Goal: Task Accomplishment & Management: Manage account settings

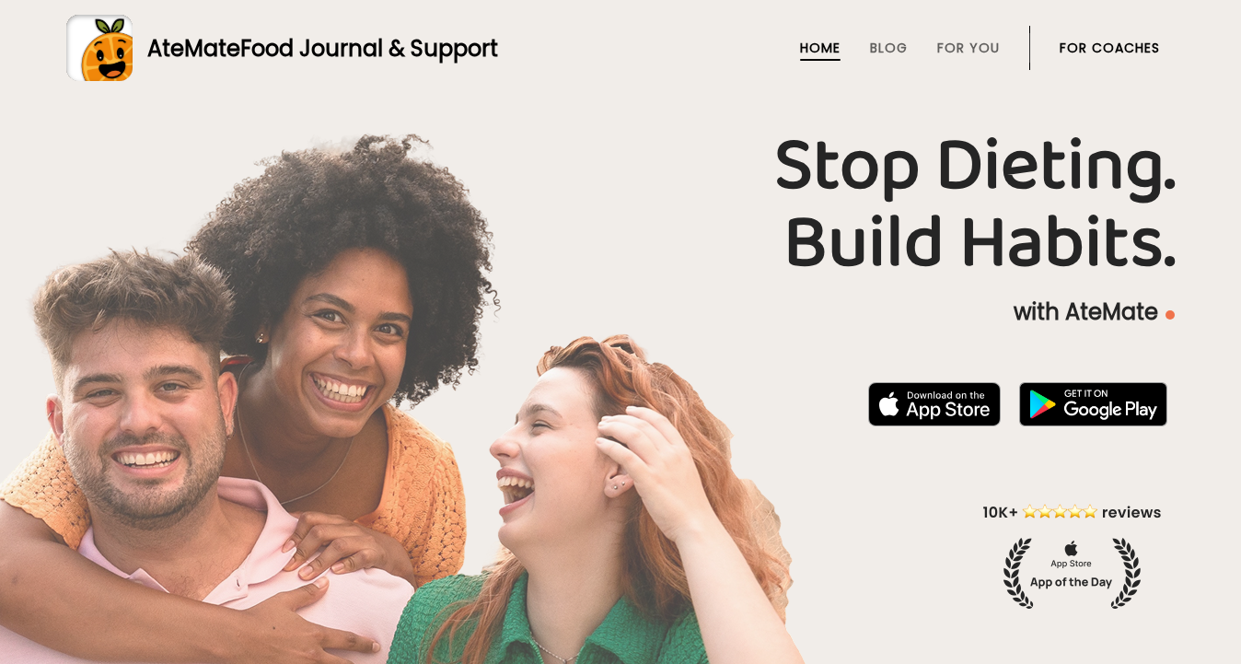
click at [1100, 45] on link "For Coaches" at bounding box center [1110, 48] width 100 height 15
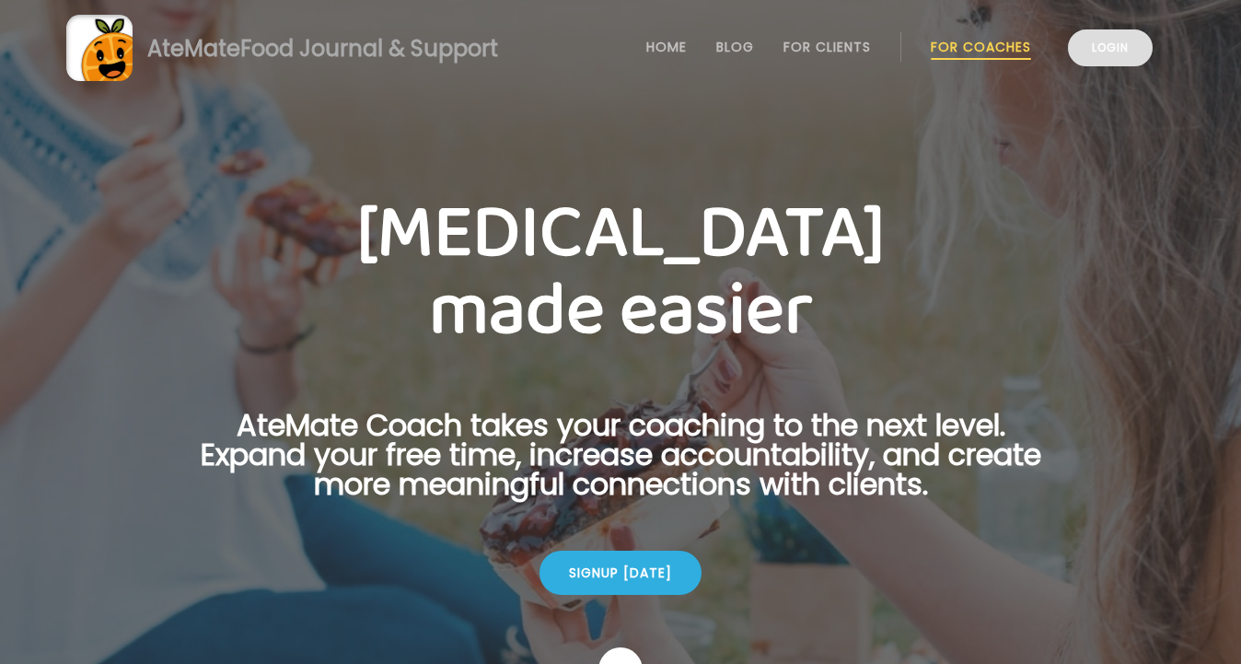
click at [1100, 48] on link "Login" at bounding box center [1110, 47] width 85 height 37
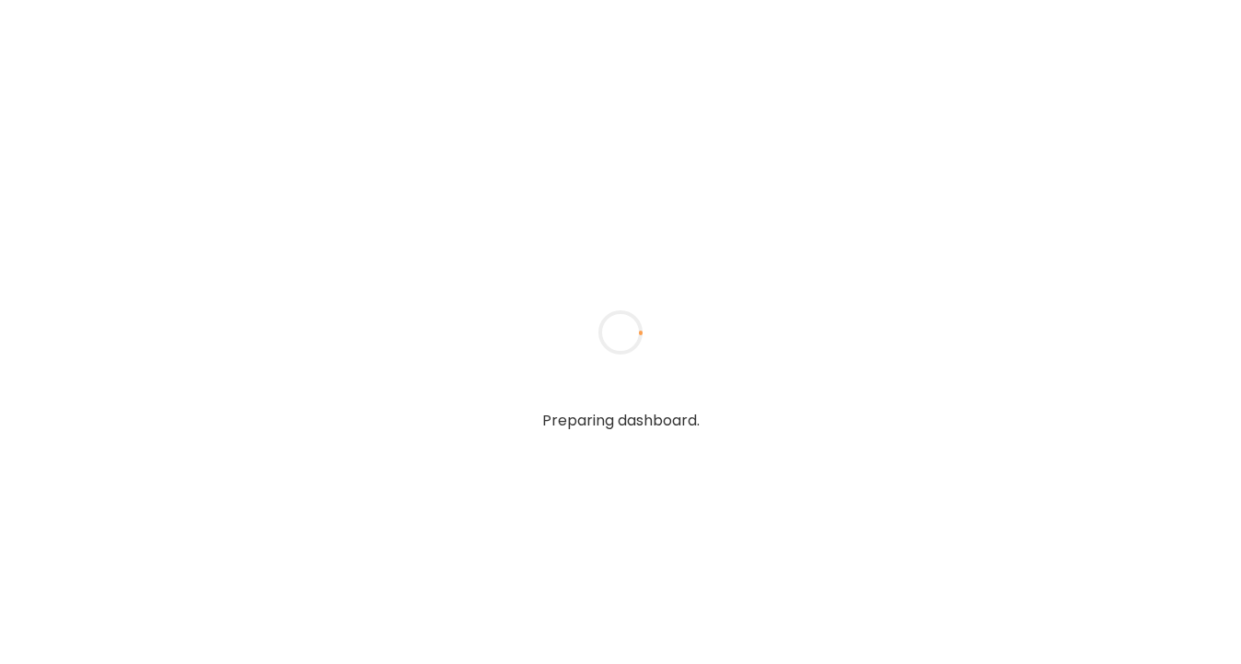
type input "**********"
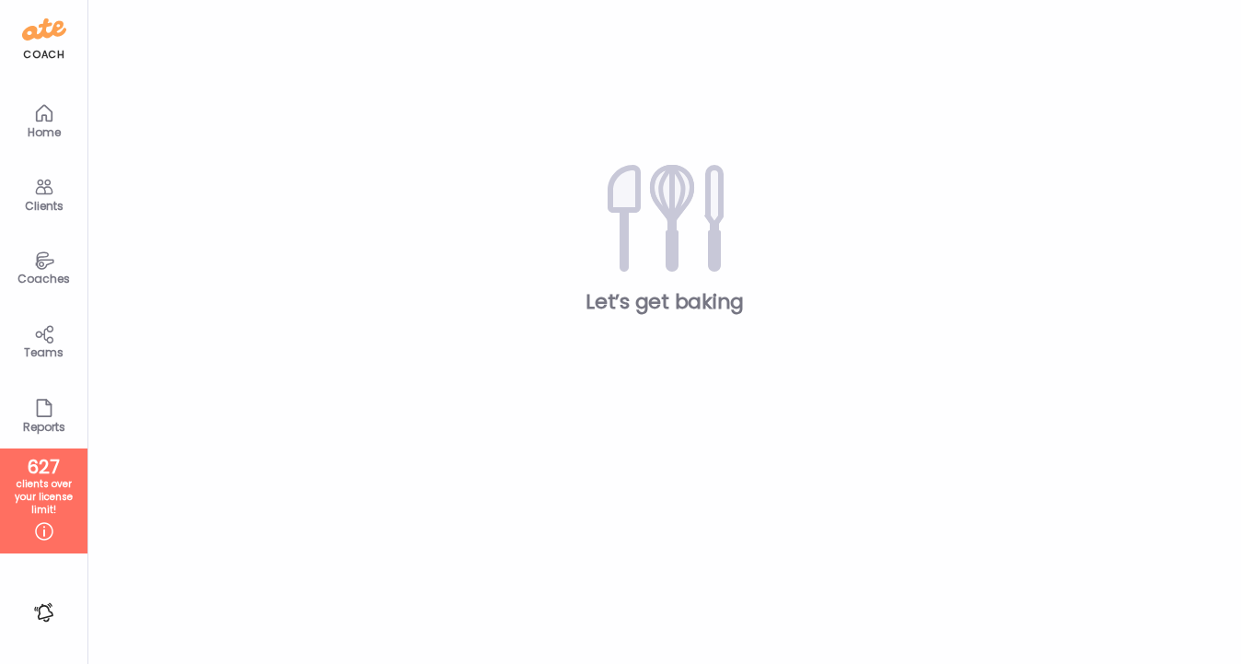
type input "**********"
click at [44, 259] on icon at bounding box center [44, 259] width 18 height 17
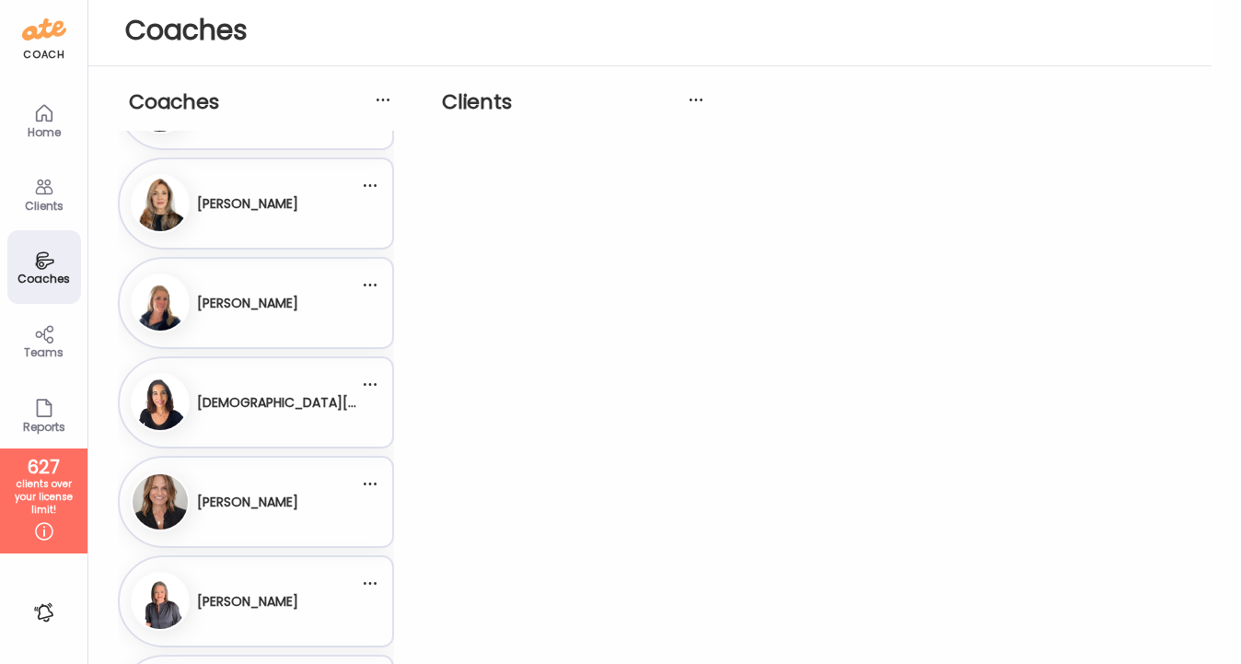
scroll to position [473, 0]
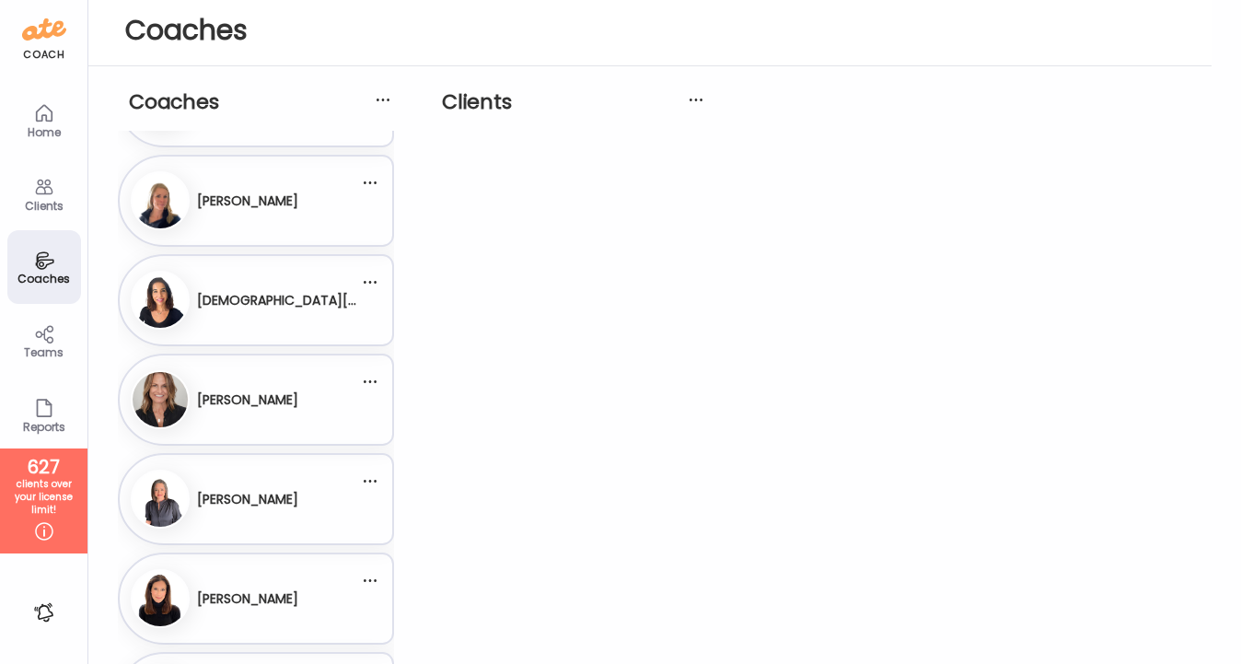
click at [283, 287] on div "[DEMOGRAPHIC_DATA][PERSON_NAME]" at bounding box center [278, 300] width 162 height 45
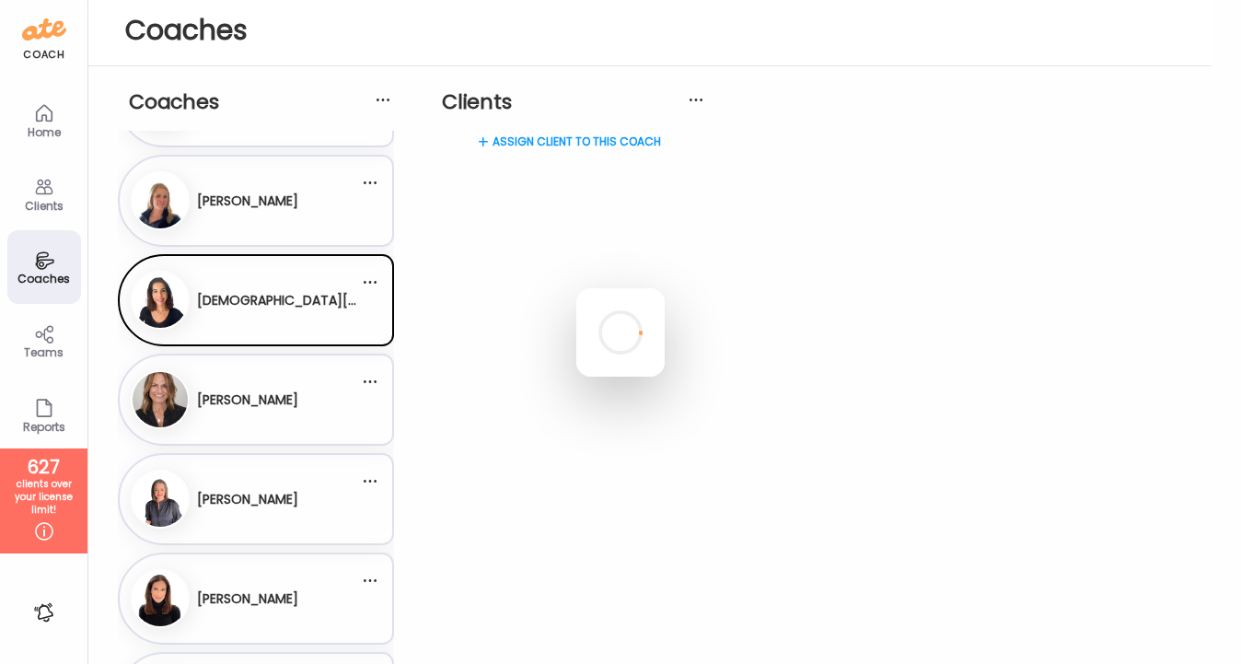
click at [665, 288] on div at bounding box center [620, 332] width 88 height 88
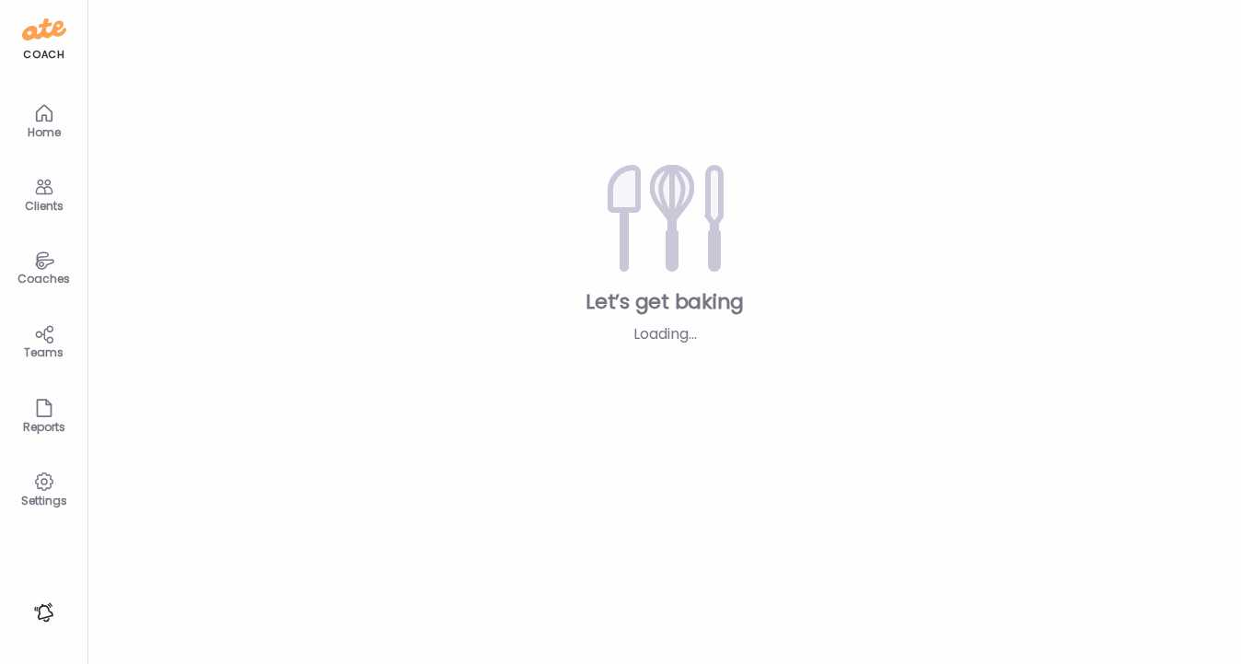
type input "**********"
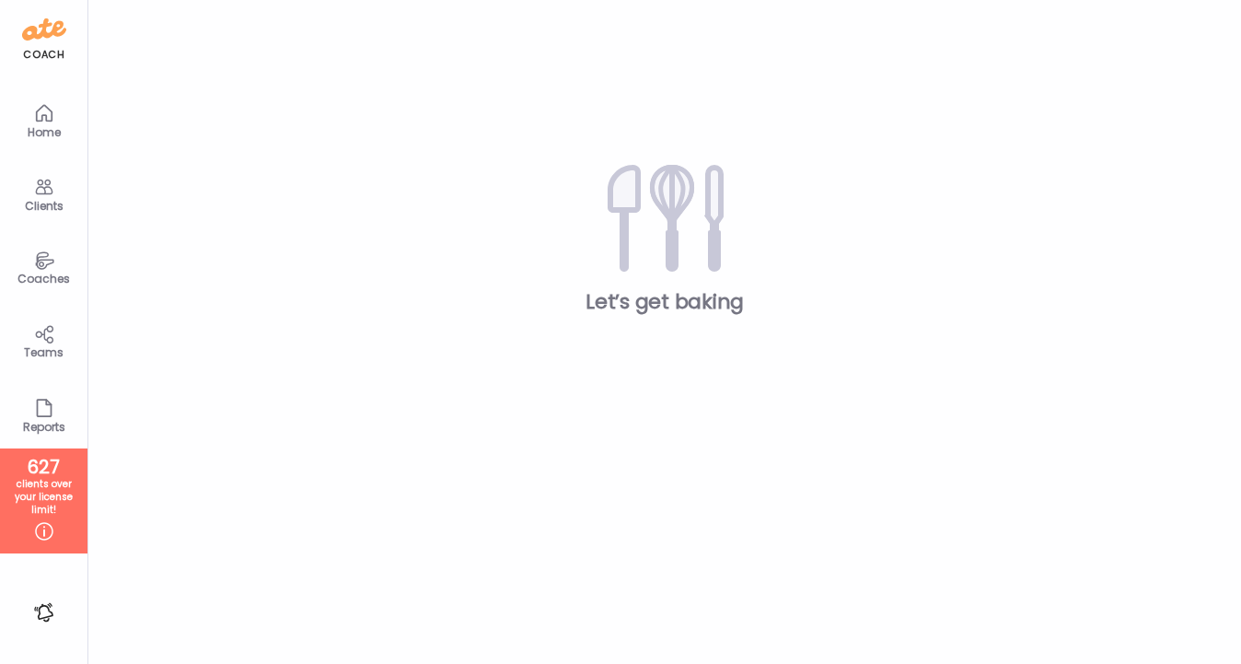
type input "**********"
click at [36, 169] on div "Clients" at bounding box center [44, 194] width 74 height 74
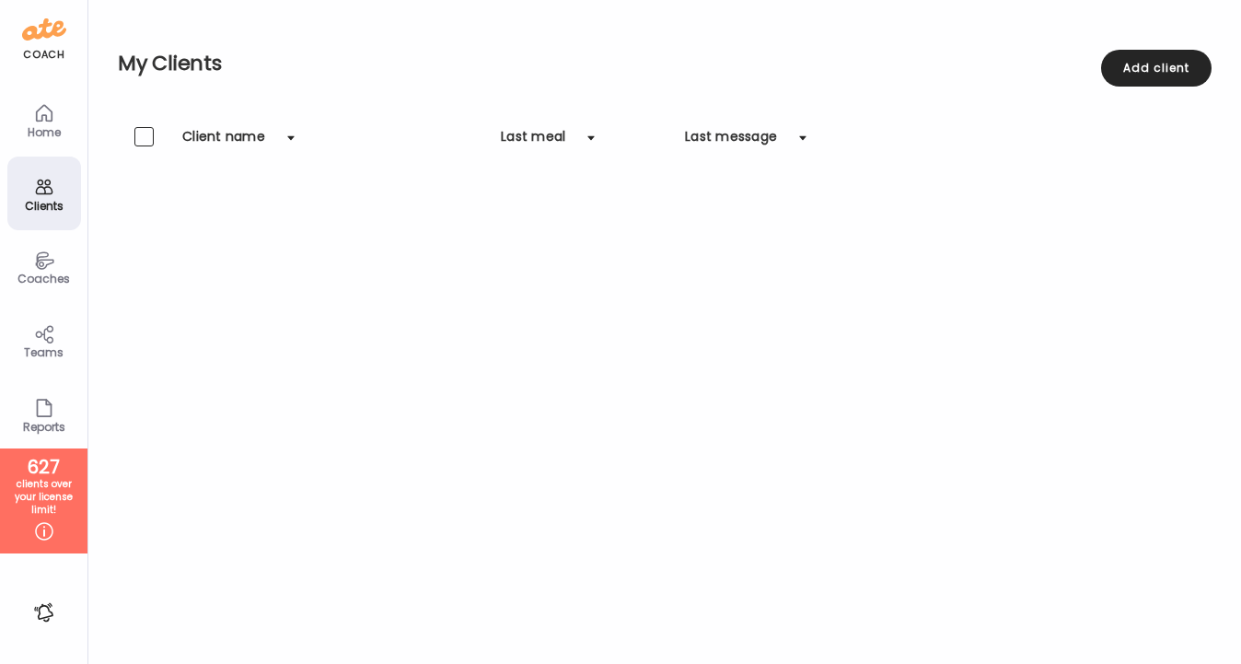
click at [43, 253] on icon at bounding box center [44, 260] width 22 height 21
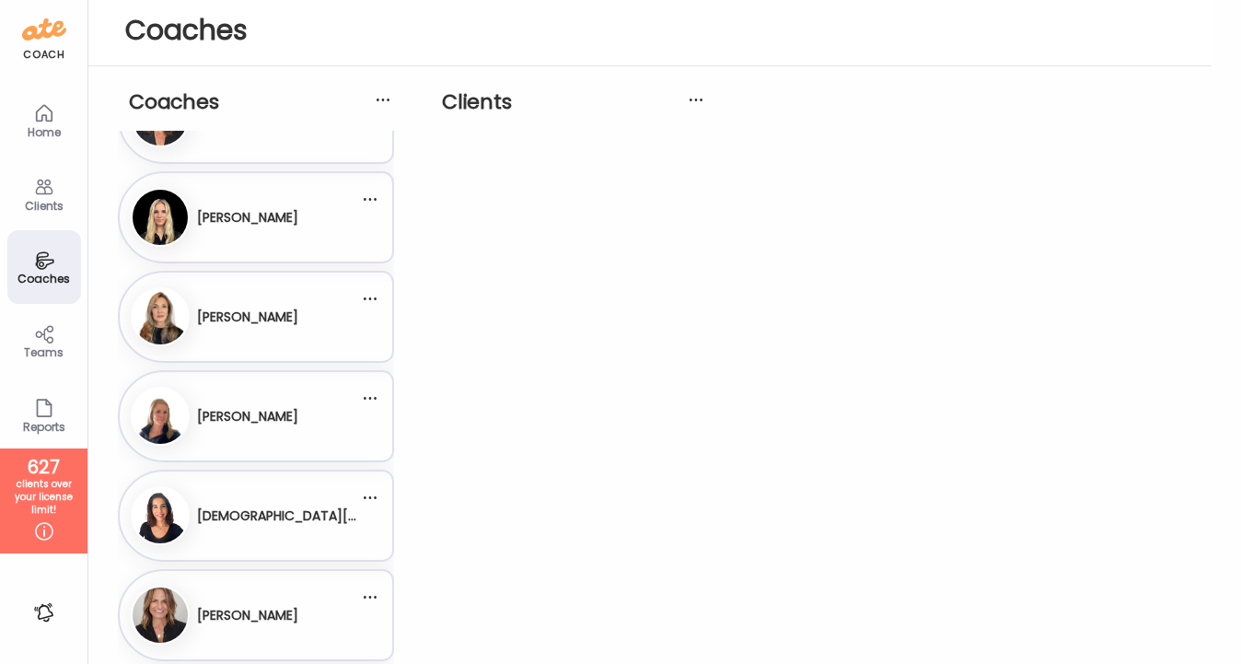
scroll to position [314, 0]
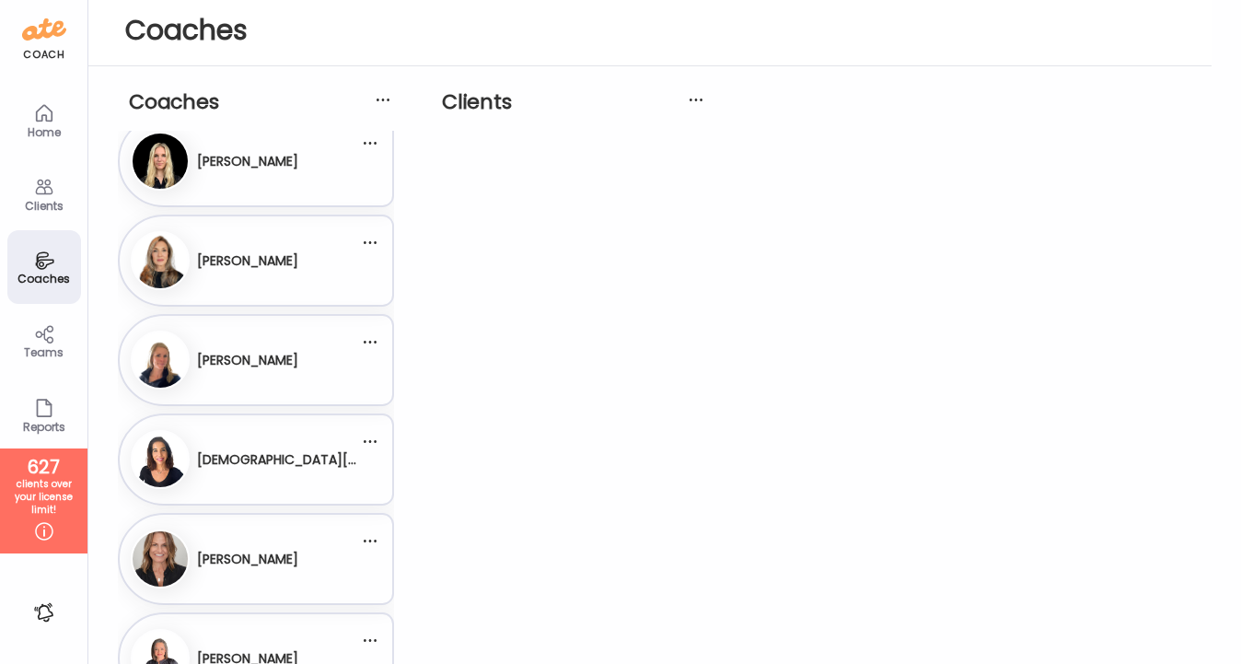
click at [227, 444] on div "[DEMOGRAPHIC_DATA][PERSON_NAME]" at bounding box center [278, 459] width 162 height 45
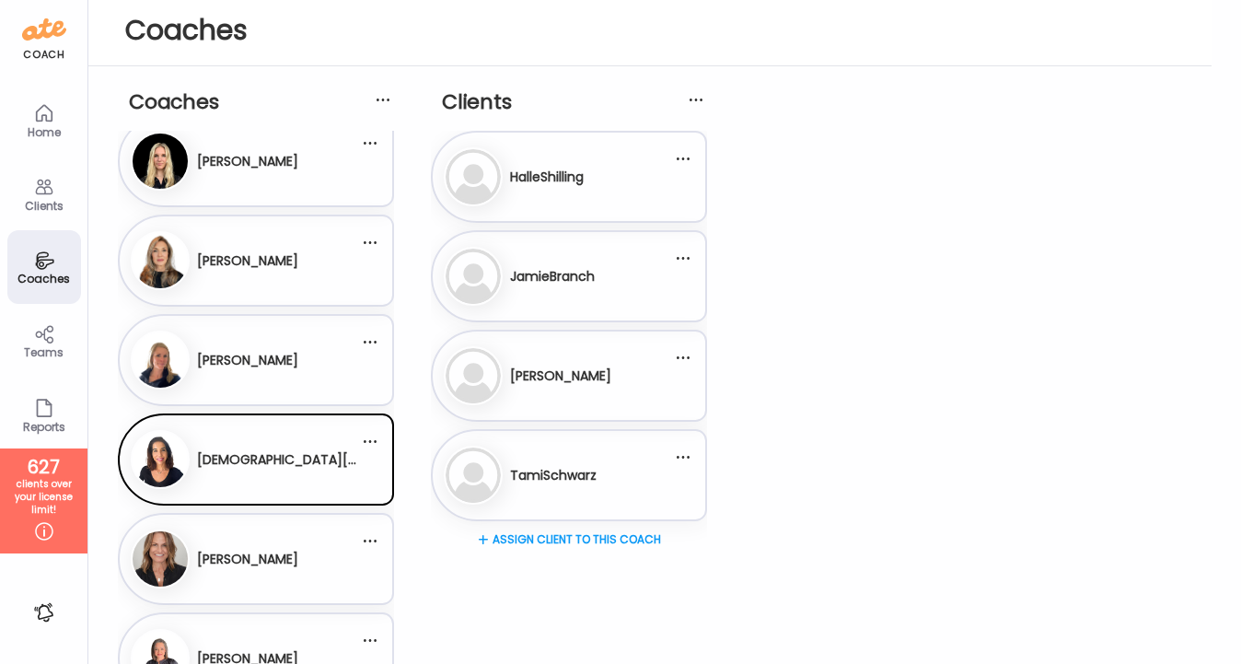
click at [567, 537] on div "Assign client to this coach" at bounding box center [569, 602] width 276 height 147
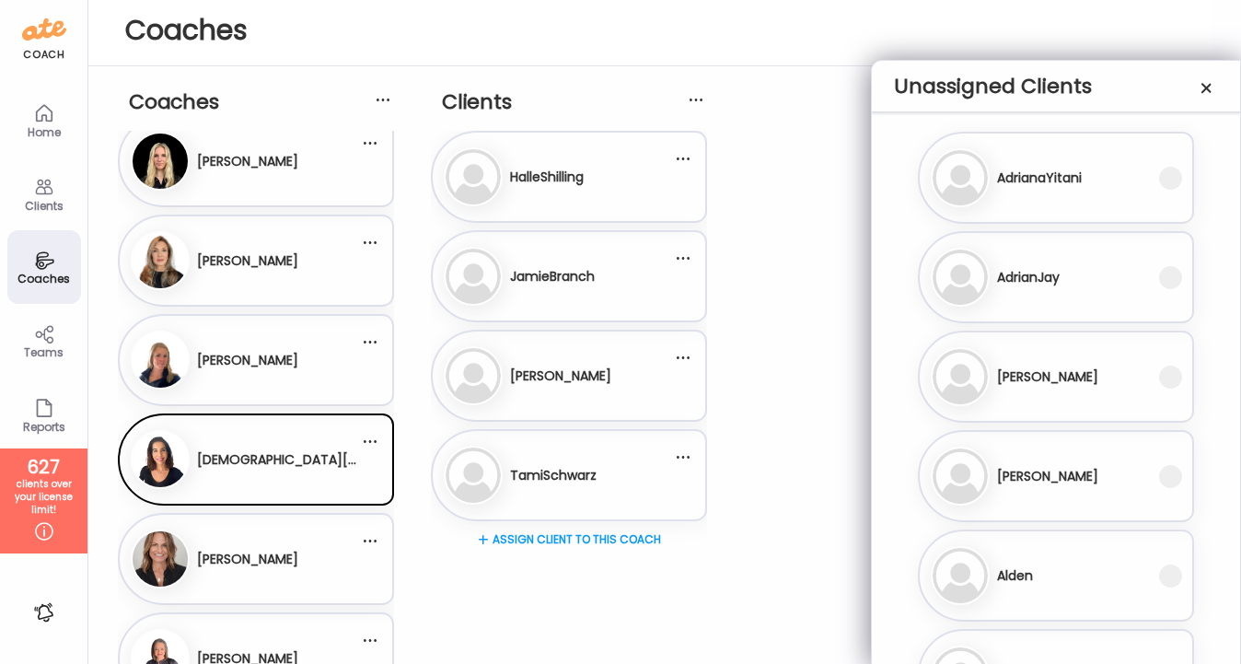
scroll to position [0, 0]
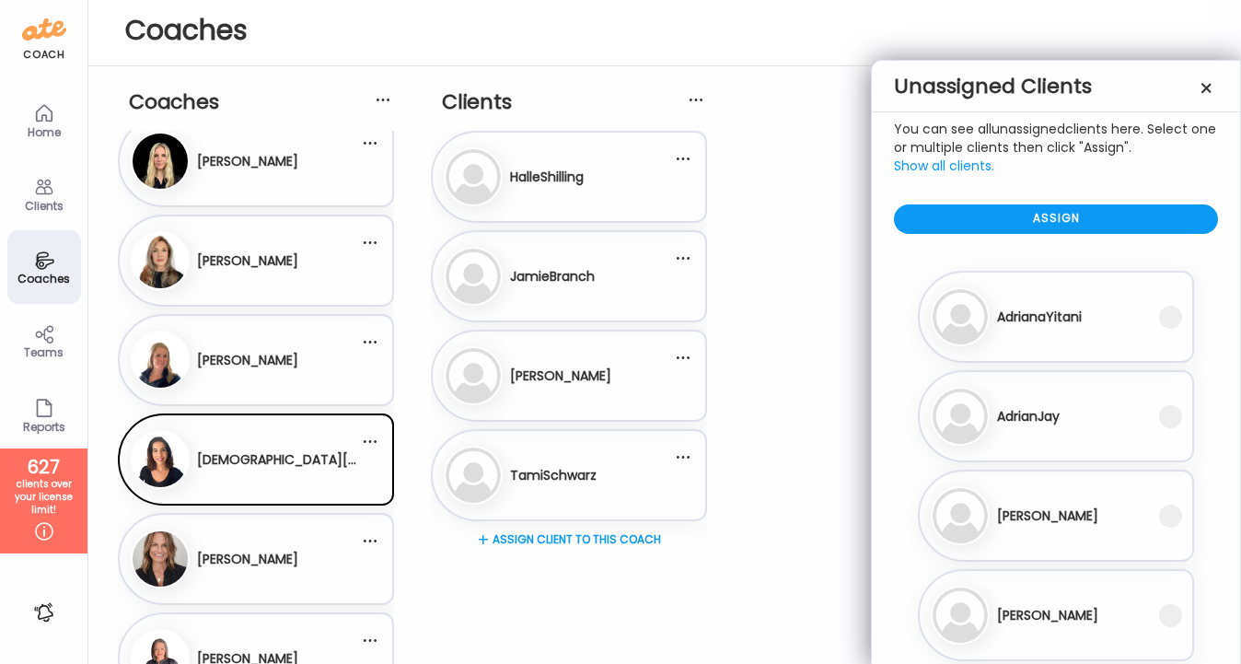
click at [971, 170] on span "Show all clients." at bounding box center [944, 166] width 100 height 18
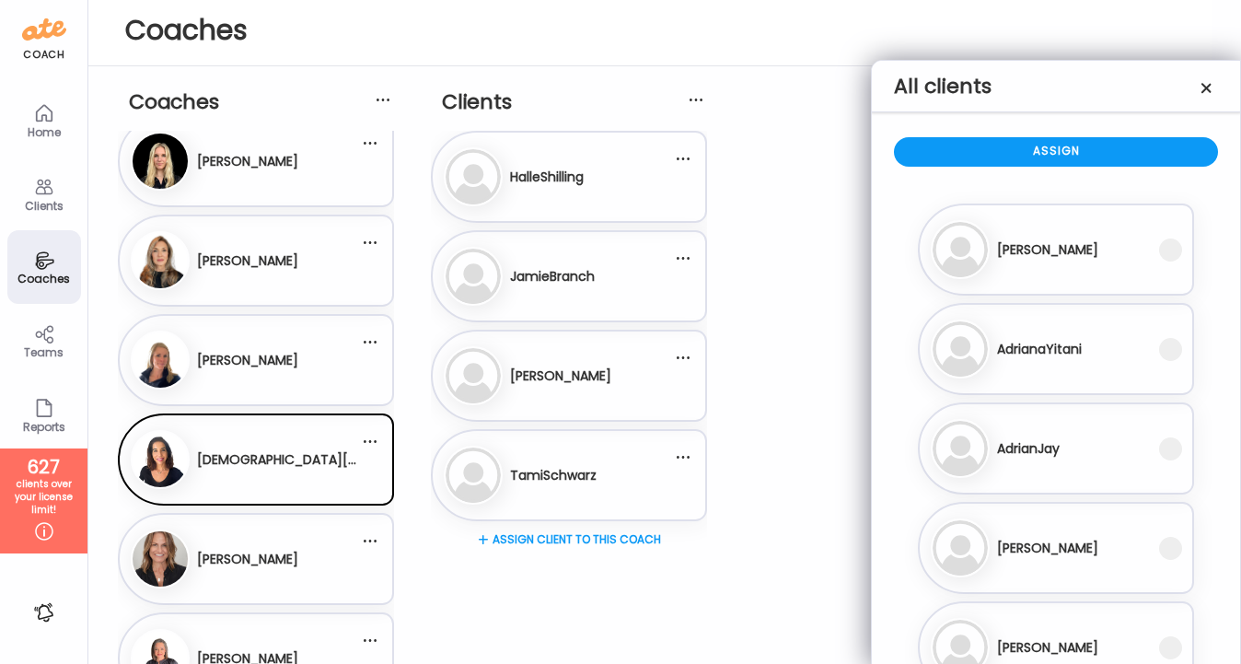
scroll to position [72, 0]
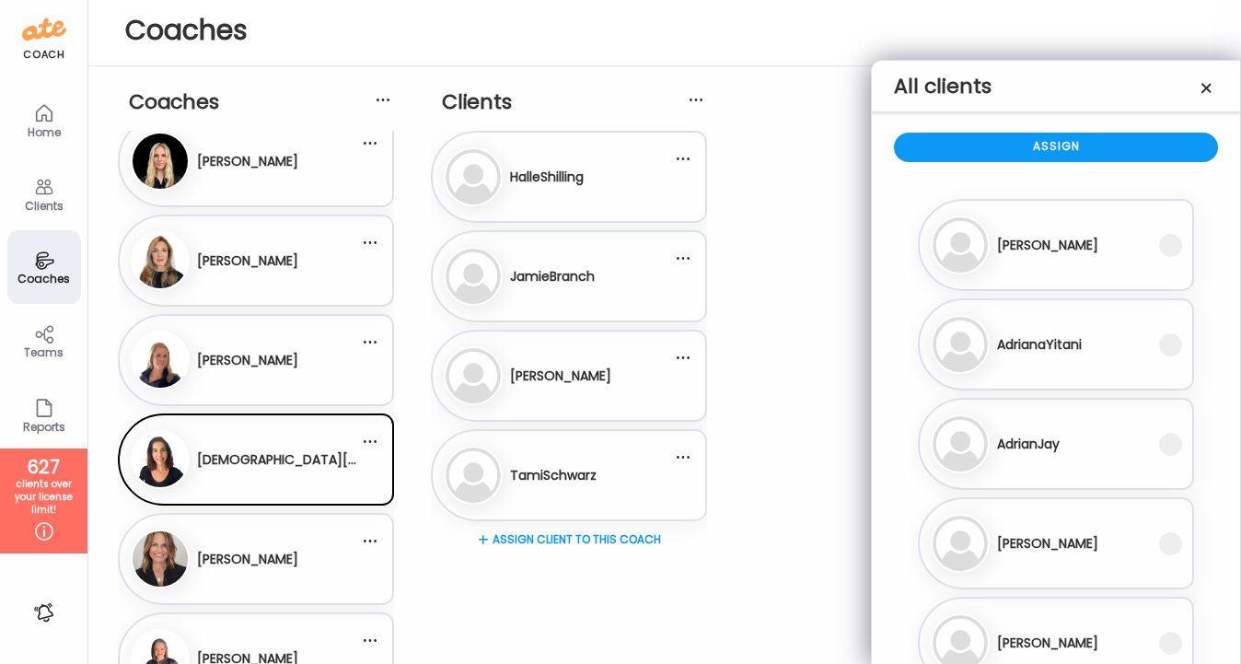
click at [742, 318] on div "Chat Messages Unassigned Coaches You can see all unassigned coaches here. Selec…" at bounding box center [620, 332] width 1241 height 664
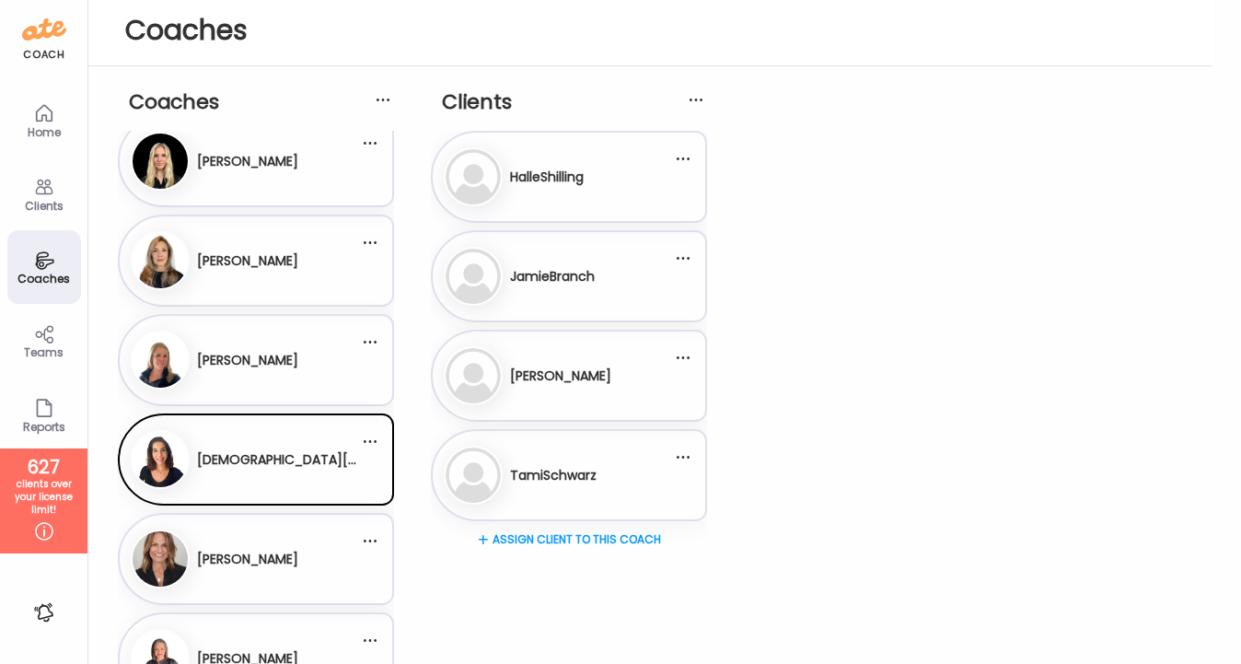
click at [761, 305] on div "Coaches An Annie Dixon Bo Bobbi Armould Bo" at bounding box center [665, 423] width 1094 height 714
click at [684, 159] on div at bounding box center [683, 158] width 37 height 37
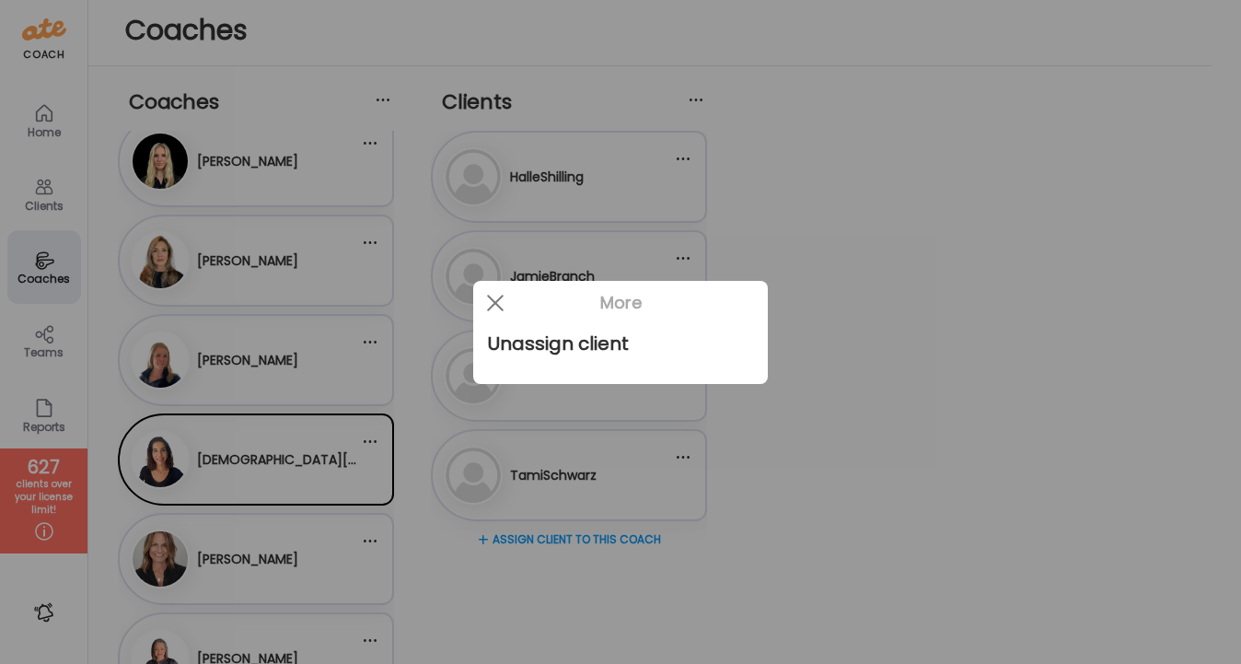
click at [903, 193] on div at bounding box center [620, 332] width 1241 height 664
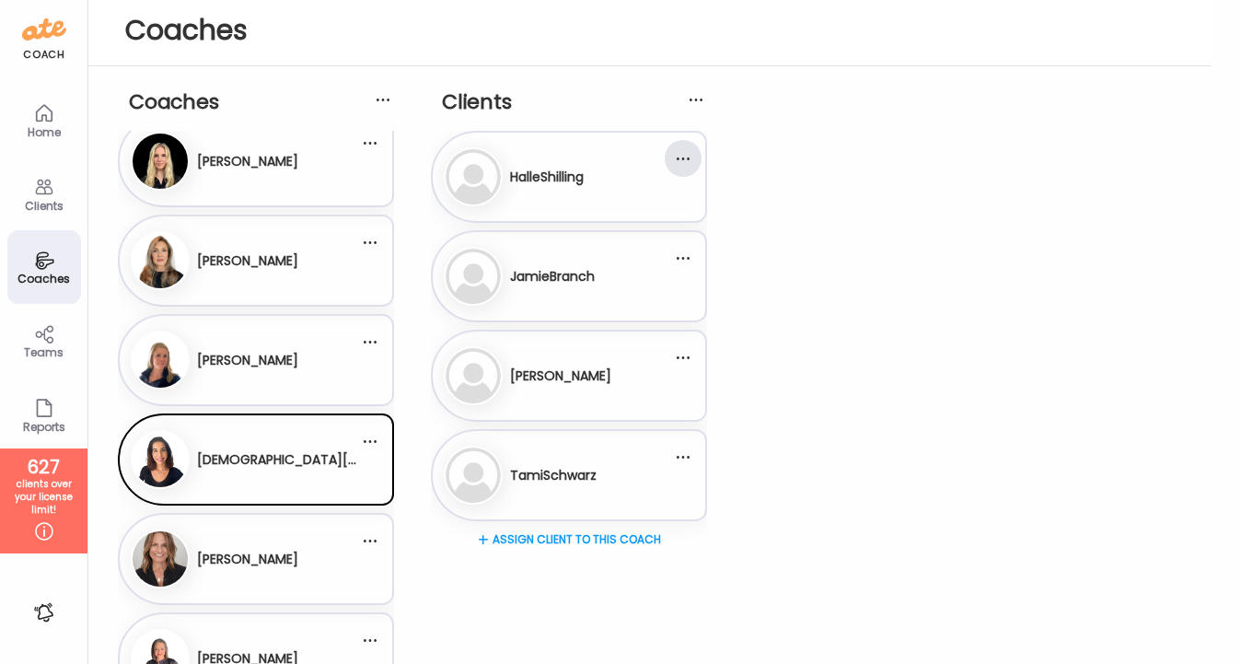
click at [692, 157] on div at bounding box center [683, 158] width 37 height 37
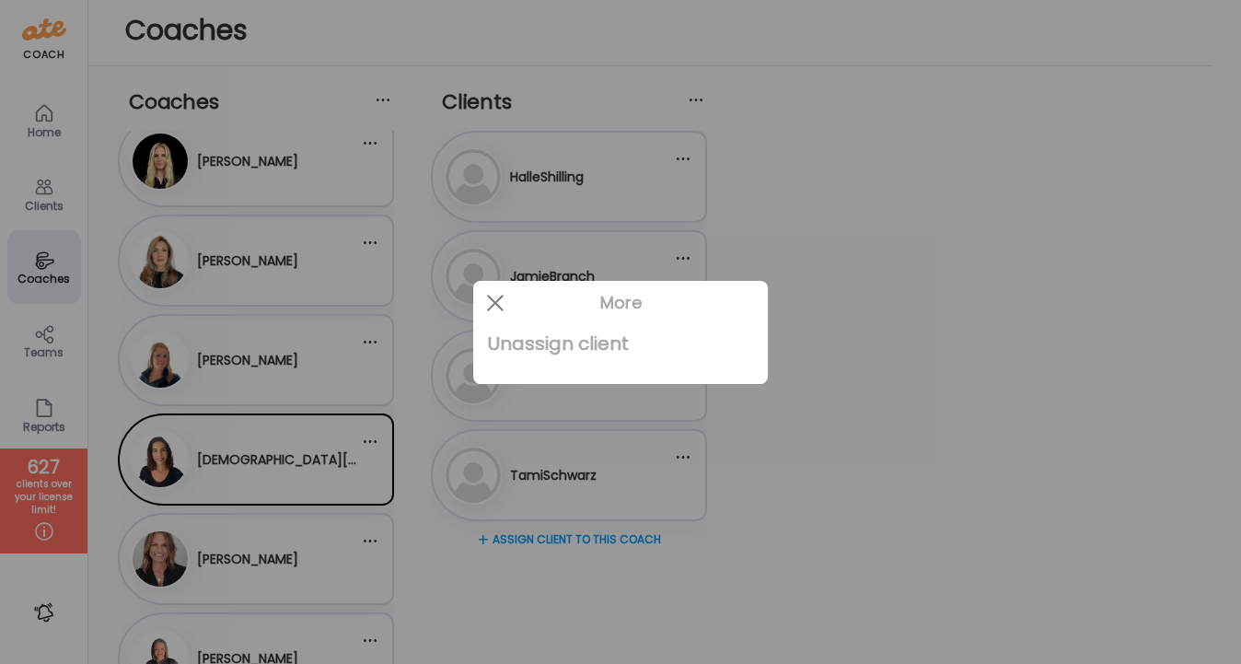
click at [601, 352] on div "Unassign client" at bounding box center [620, 343] width 265 height 37
